Goal: Find specific page/section: Find specific page/section

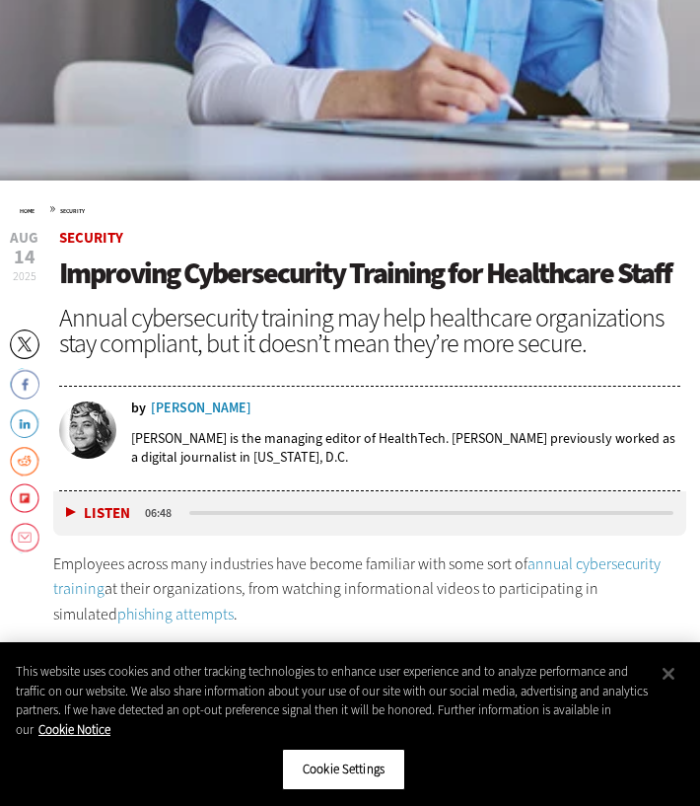
scroll to position [810, 0]
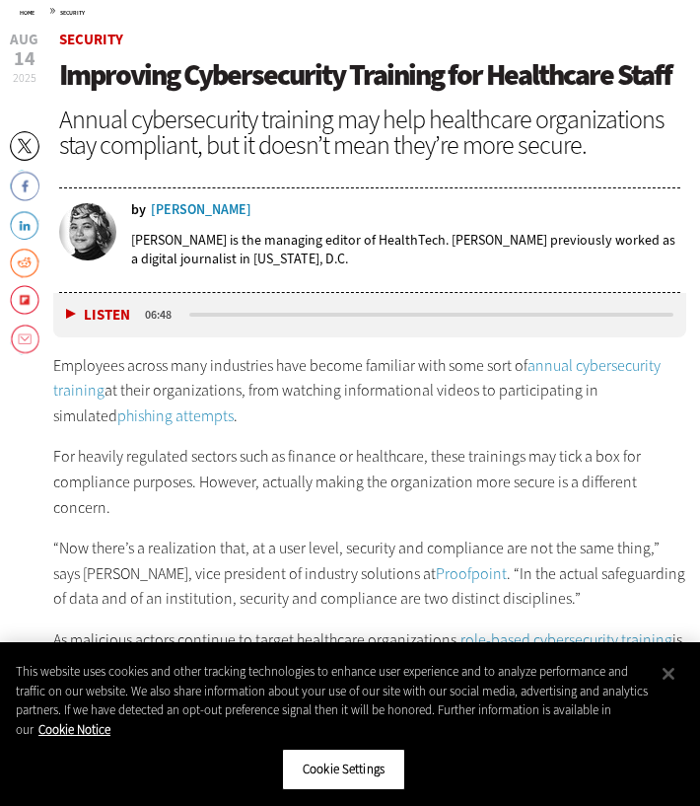
click at [172, 209] on div "Teta Alim" at bounding box center [201, 210] width 101 height 14
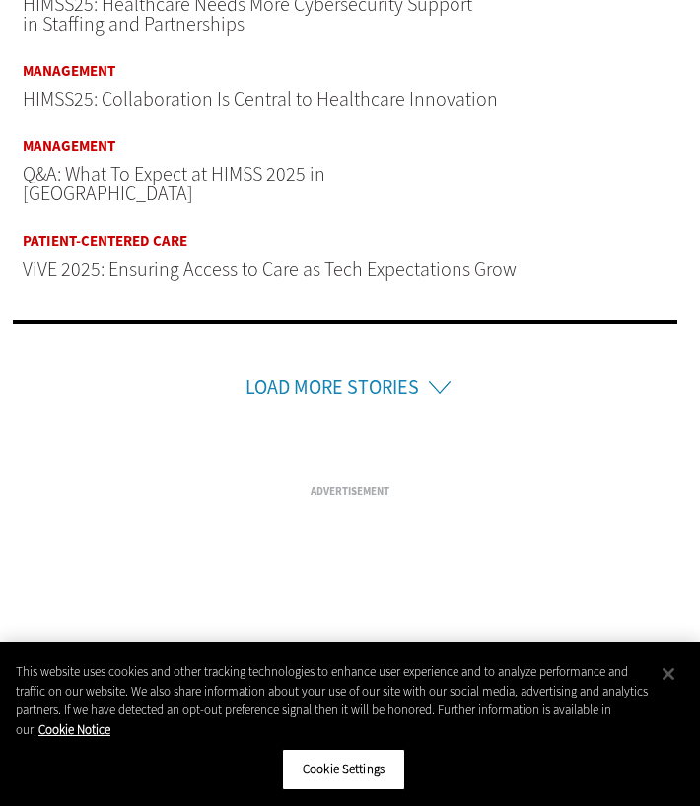
scroll to position [1592, 0]
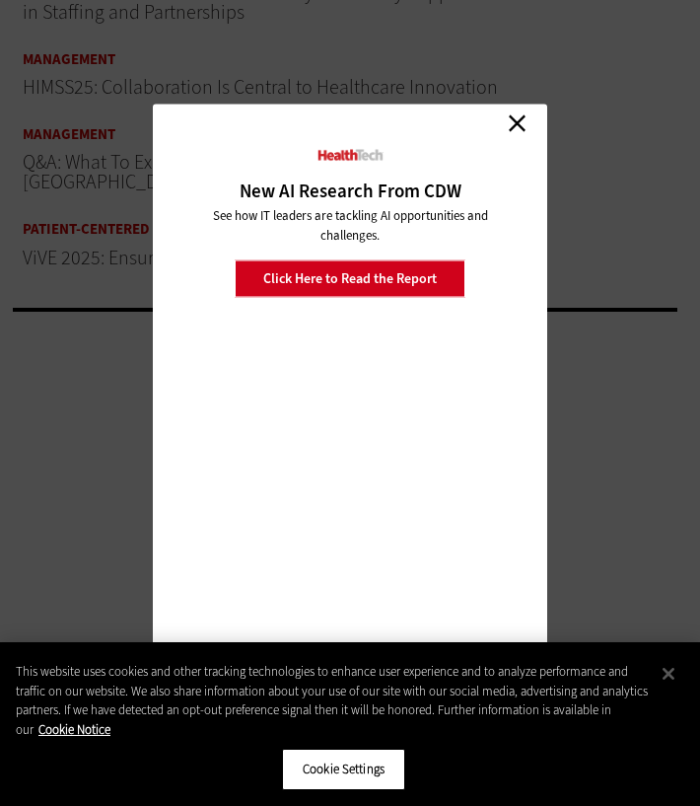
click at [521, 119] on link "Close" at bounding box center [517, 123] width 30 height 30
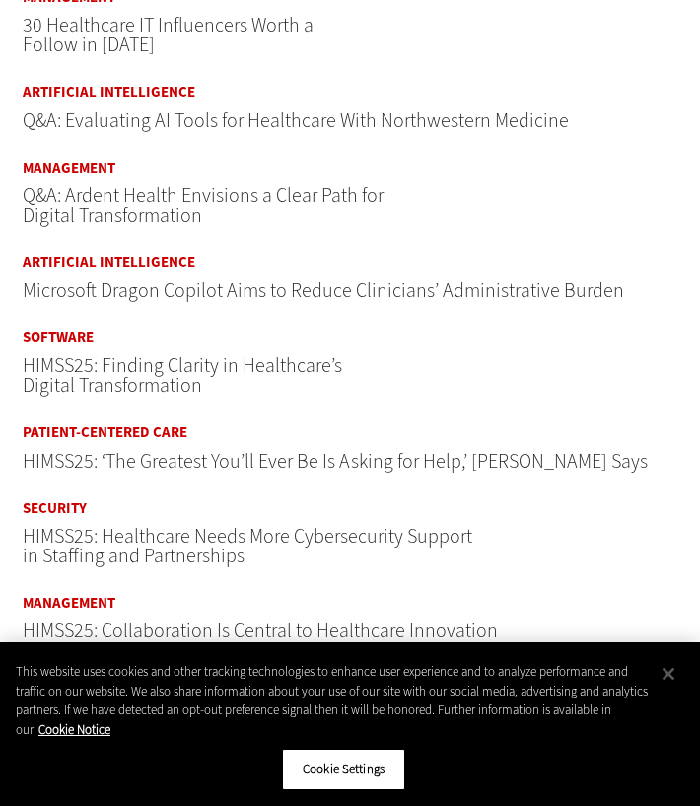
scroll to position [0, 0]
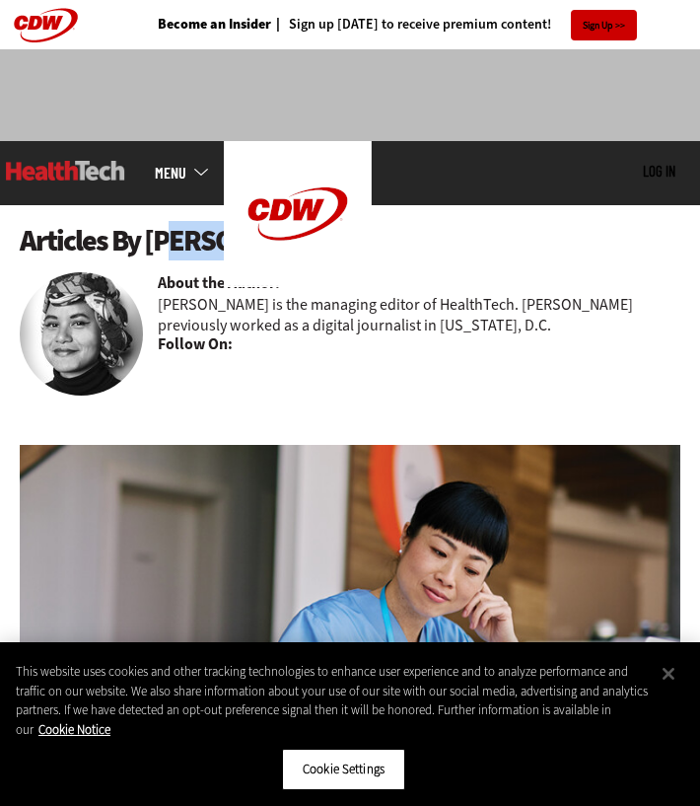
drag, startPoint x: 146, startPoint y: 242, endPoint x: 268, endPoint y: 247, distance: 122.4
click at [268, 247] on h1 "Articles By Teta Alim" at bounding box center [350, 241] width 661 height 33
copy h1 "Teta Alim"
click at [260, 239] on h1 "Articles By Teta Alim" at bounding box center [350, 241] width 661 height 33
drag, startPoint x: 146, startPoint y: 241, endPoint x: 261, endPoint y: 240, distance: 115.4
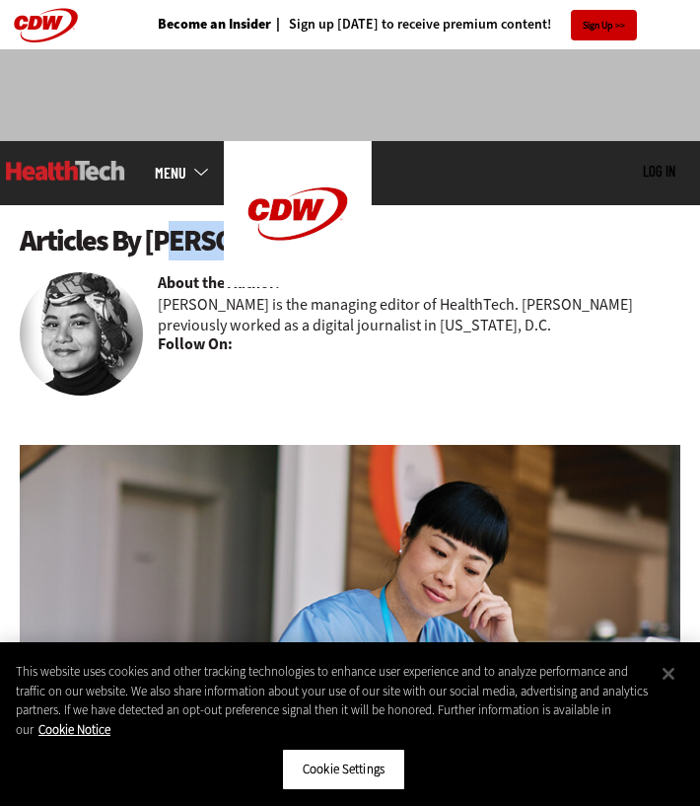
click at [261, 243] on h1 "Articles By Teta Alim" at bounding box center [350, 241] width 661 height 33
copy h1 "Teta Alim"
click at [83, 170] on img at bounding box center [65, 171] width 119 height 20
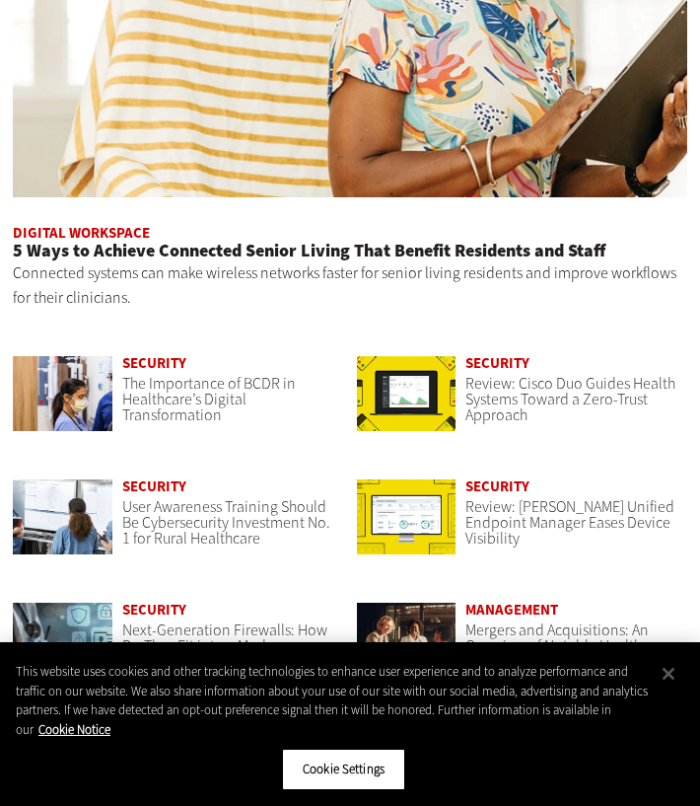
scroll to position [1577, 0]
